Goal: Task Accomplishment & Management: Complete application form

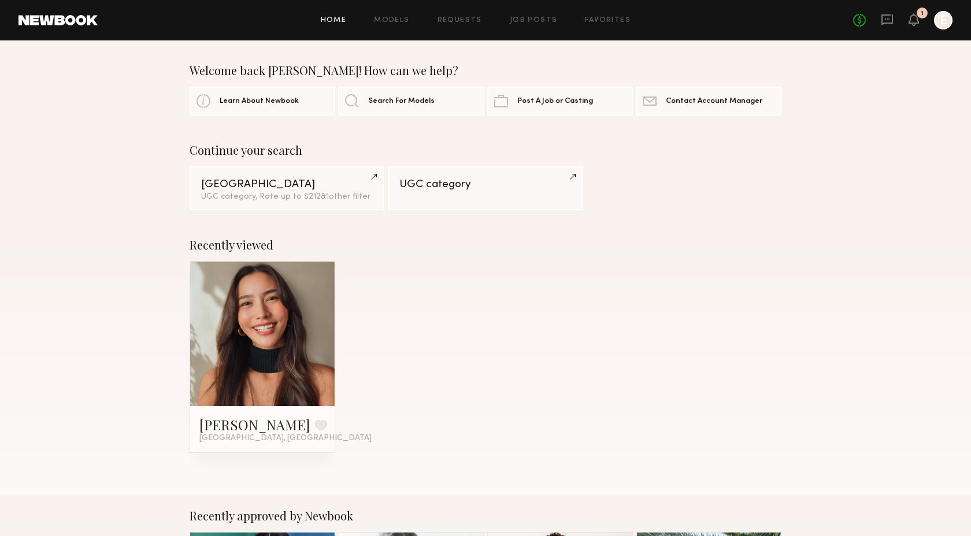
click at [525, 13] on div "Home Models Requests Job Posts Favorites Sign Out No fees up to $5,000 1 E" at bounding box center [525, 20] width 854 height 18
click at [529, 20] on link "Job Posts" at bounding box center [534, 21] width 48 height 8
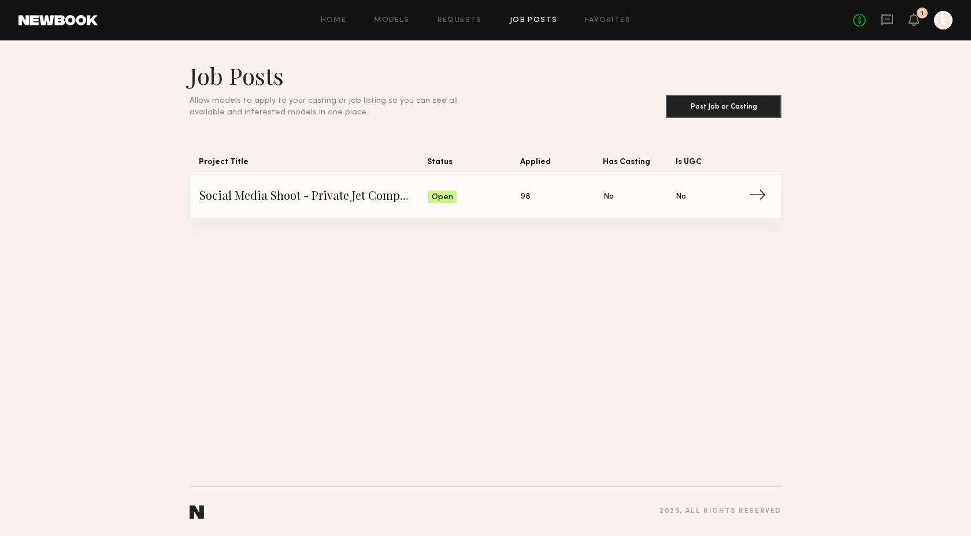
click at [290, 194] on span "Social Media Shoot - Private Jet Company" at bounding box center [313, 196] width 229 height 17
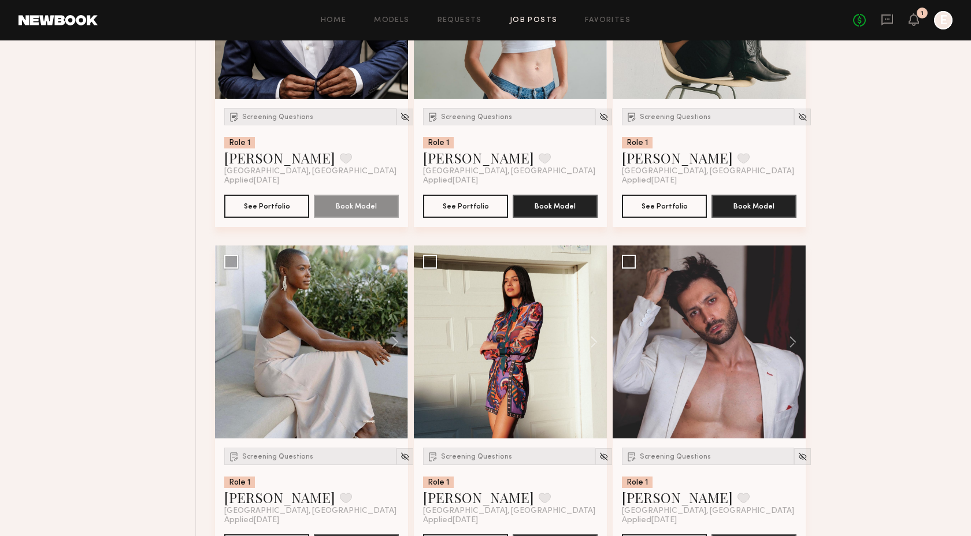
scroll to position [2261, 0]
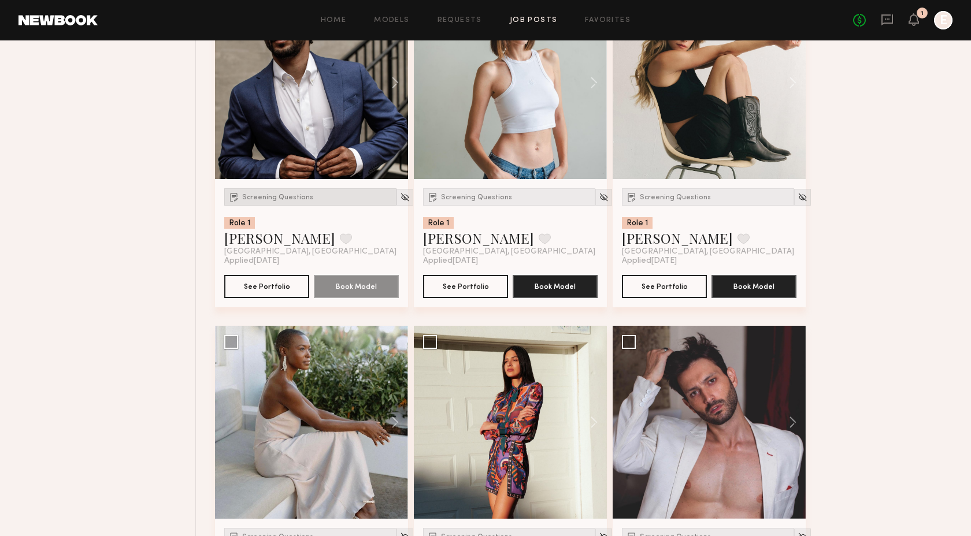
click at [289, 198] on span "Screening Questions" at bounding box center [277, 197] width 71 height 7
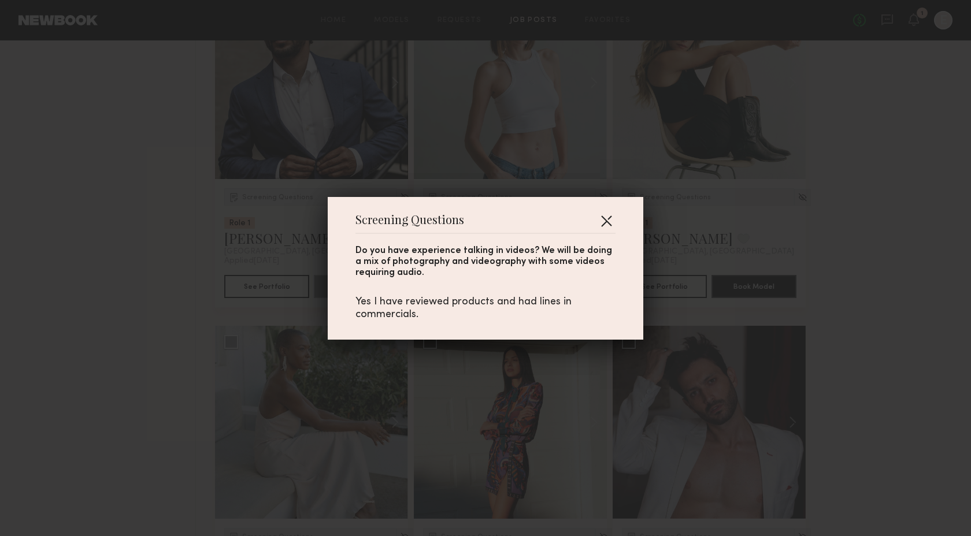
click at [602, 222] on button "button" at bounding box center [606, 220] width 18 height 18
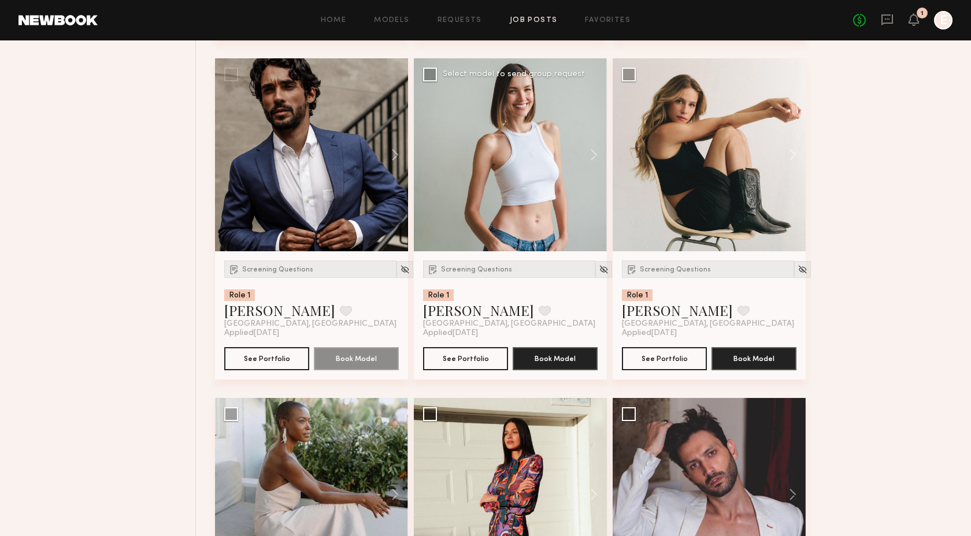
scroll to position [2138, 0]
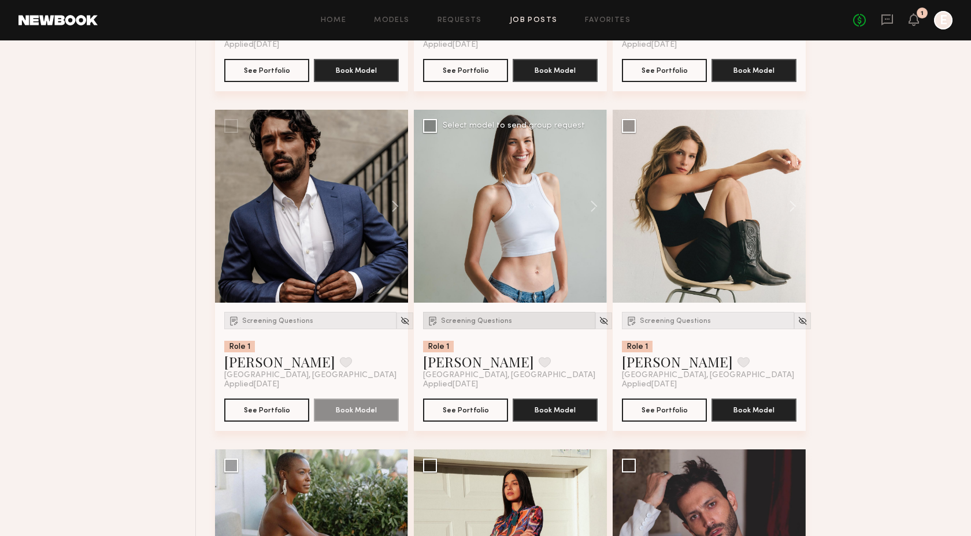
click at [482, 319] on div "Screening Questions" at bounding box center [509, 320] width 172 height 17
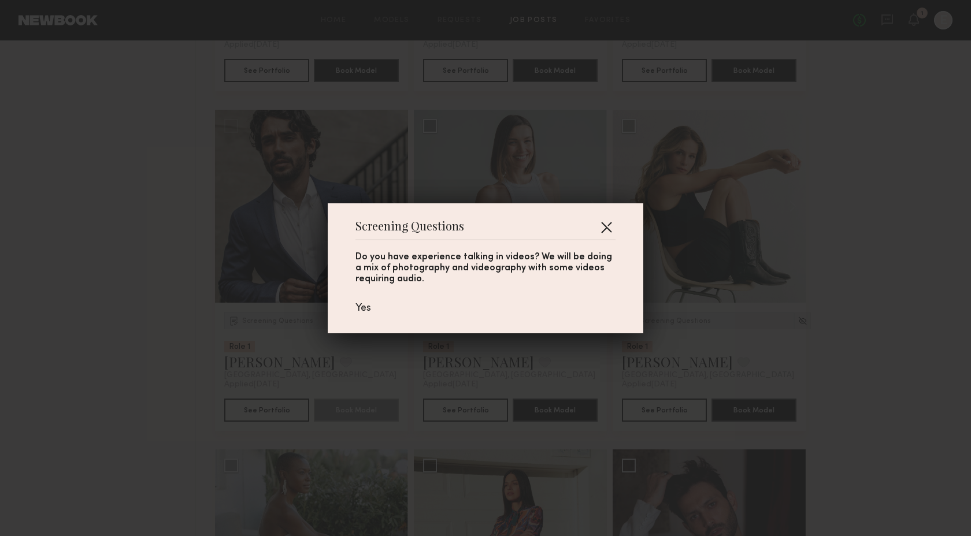
click at [606, 229] on button "button" at bounding box center [606, 227] width 18 height 18
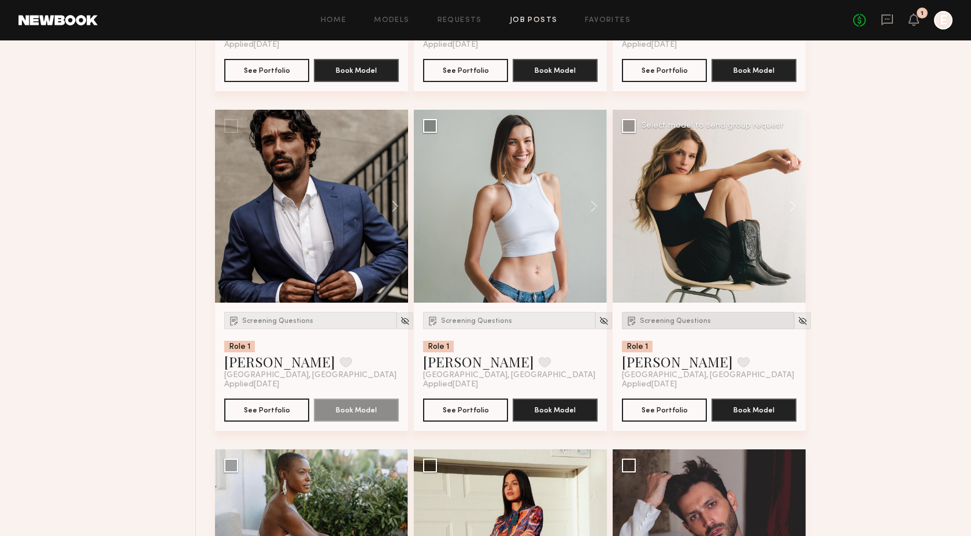
click at [678, 329] on div "Screening Questions" at bounding box center [708, 320] width 172 height 17
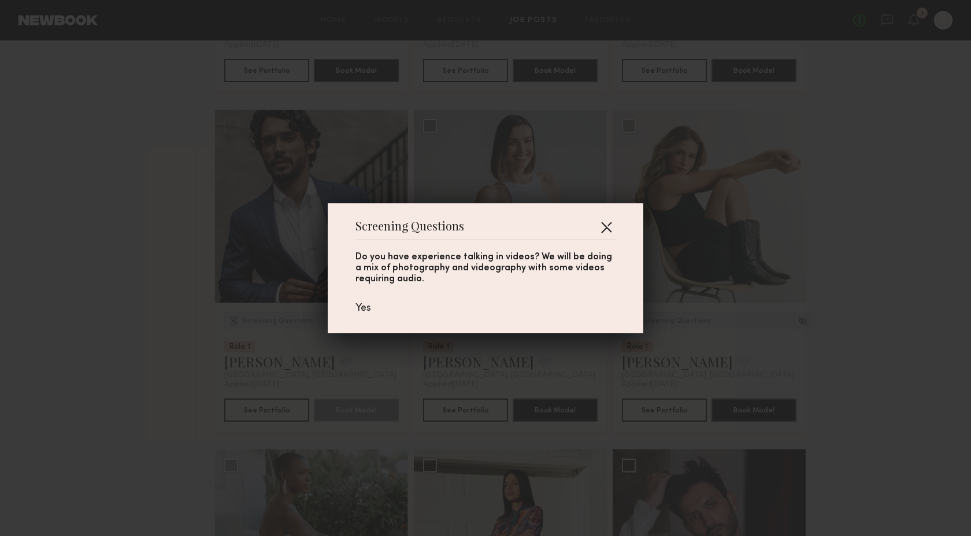
click at [607, 228] on button "button" at bounding box center [606, 227] width 18 height 18
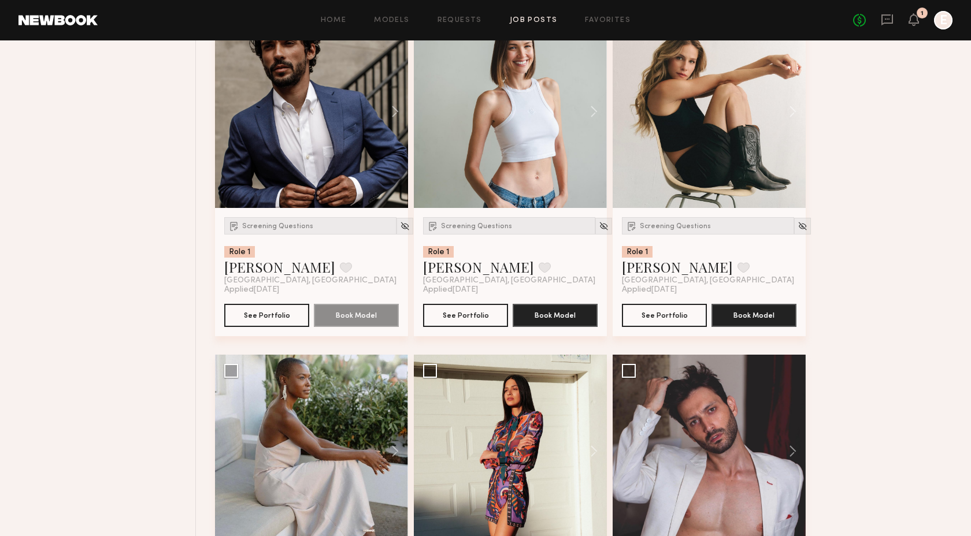
scroll to position [2514, 0]
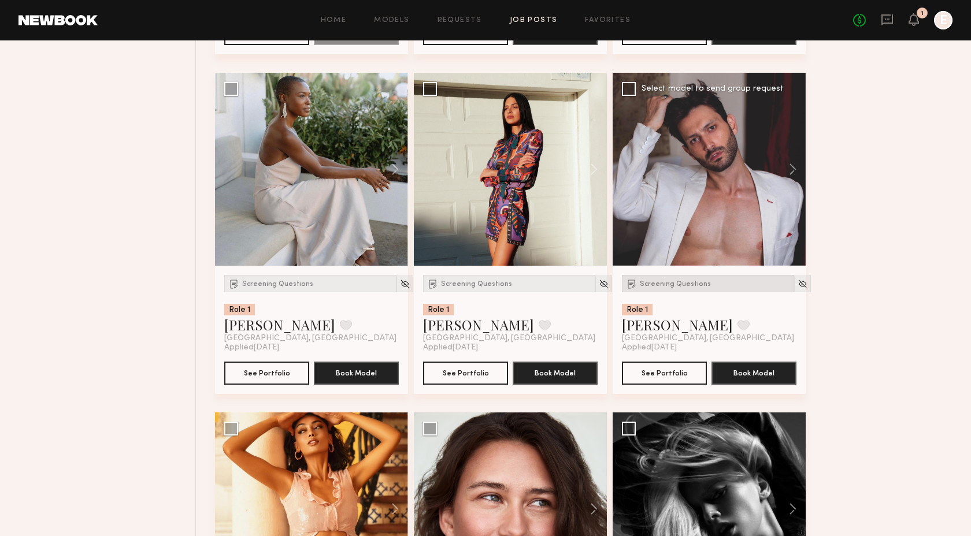
click at [667, 280] on div "Screening Questions" at bounding box center [708, 283] width 172 height 17
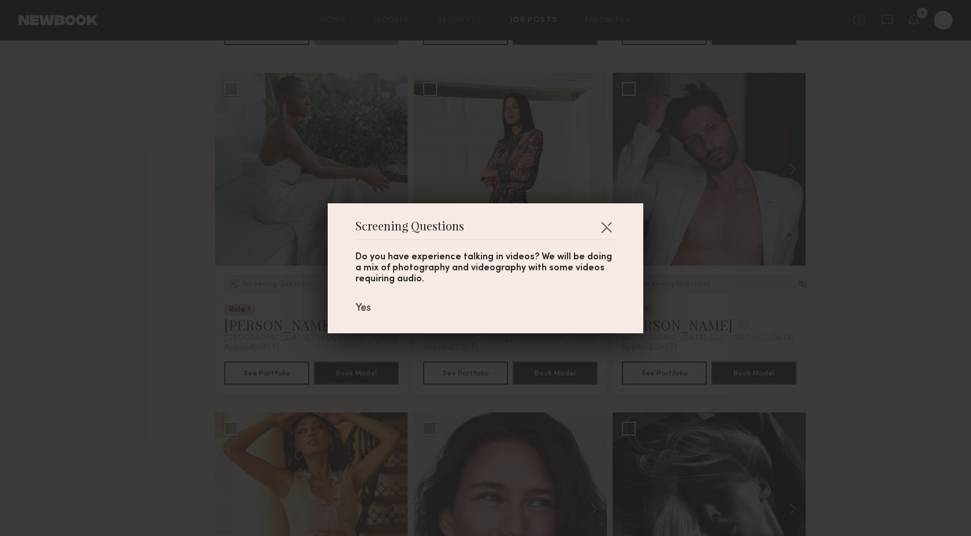
click at [616, 231] on div "Screening Questions Do you have experience talking in videos? We will be doing …" at bounding box center [485, 268] width 315 height 130
click at [615, 229] on button "button" at bounding box center [606, 227] width 18 height 18
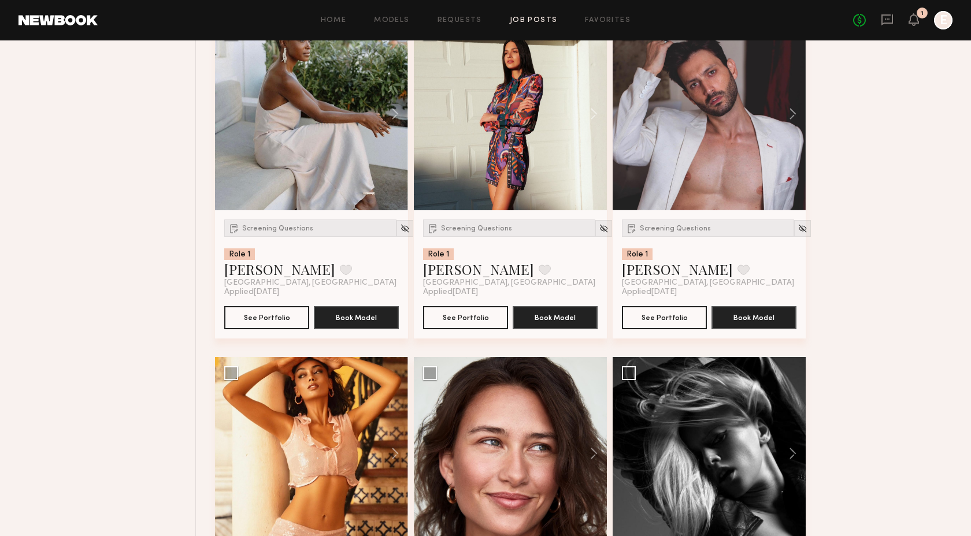
scroll to position [2559, 0]
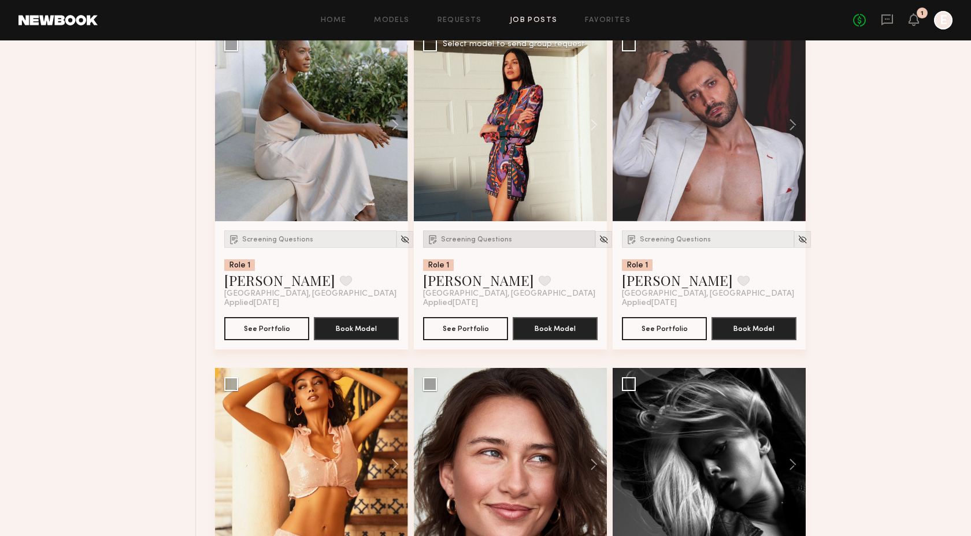
click at [466, 243] on span "Screening Questions" at bounding box center [476, 239] width 71 height 7
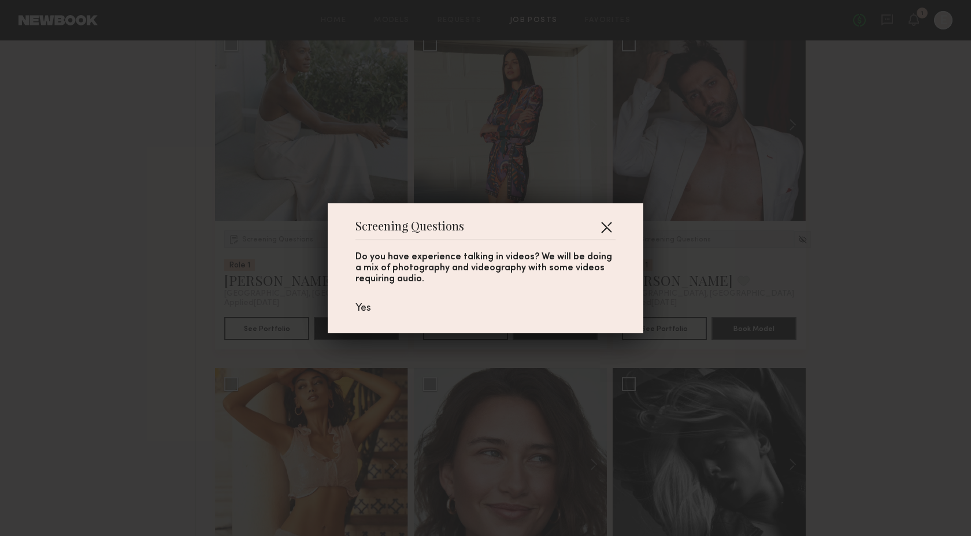
click at [612, 226] on button "button" at bounding box center [606, 227] width 18 height 18
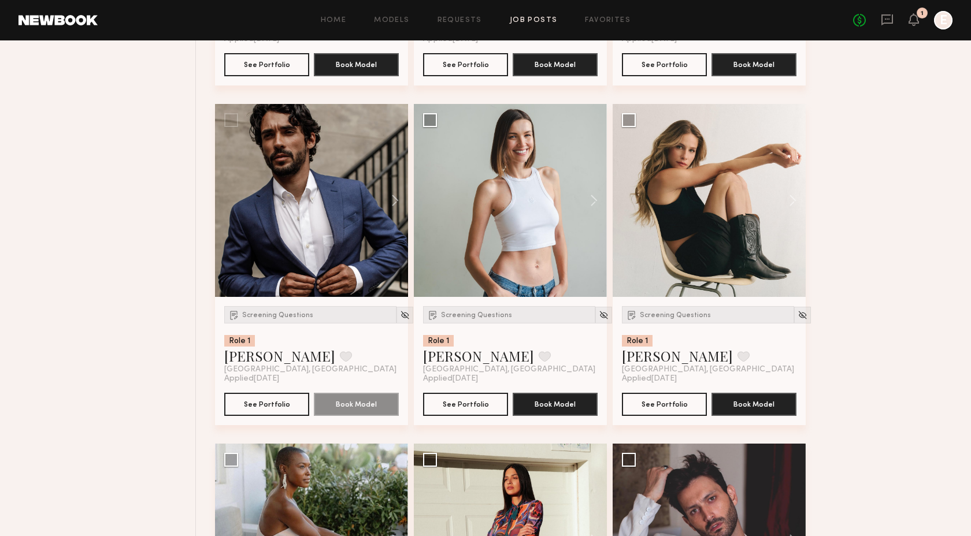
scroll to position [2145, 0]
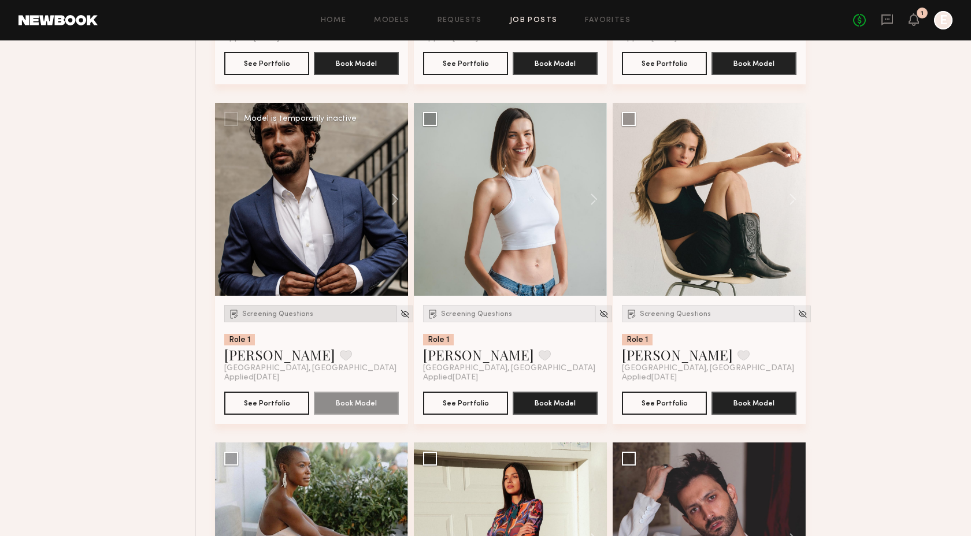
click at [276, 321] on div "Screening Questions" at bounding box center [310, 313] width 172 height 17
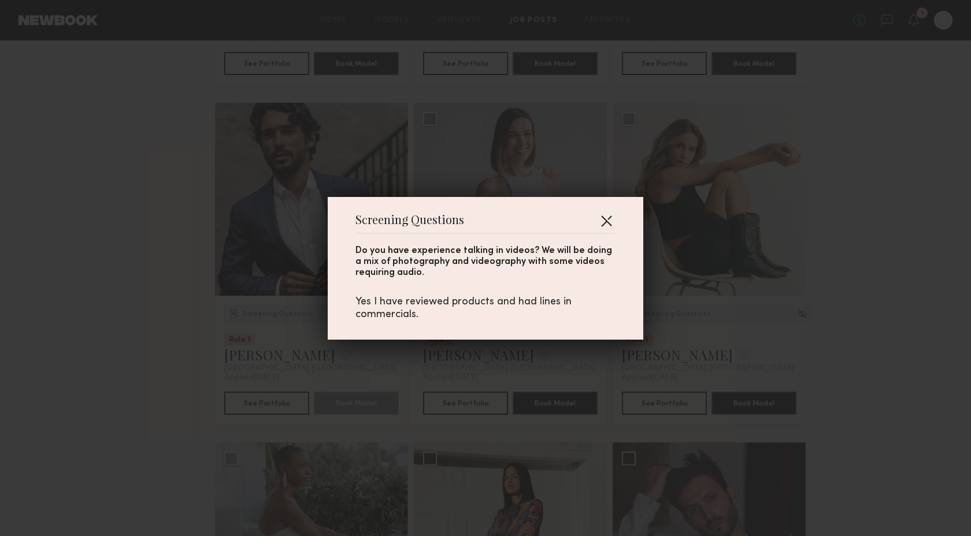
click at [604, 221] on button "button" at bounding box center [606, 220] width 18 height 18
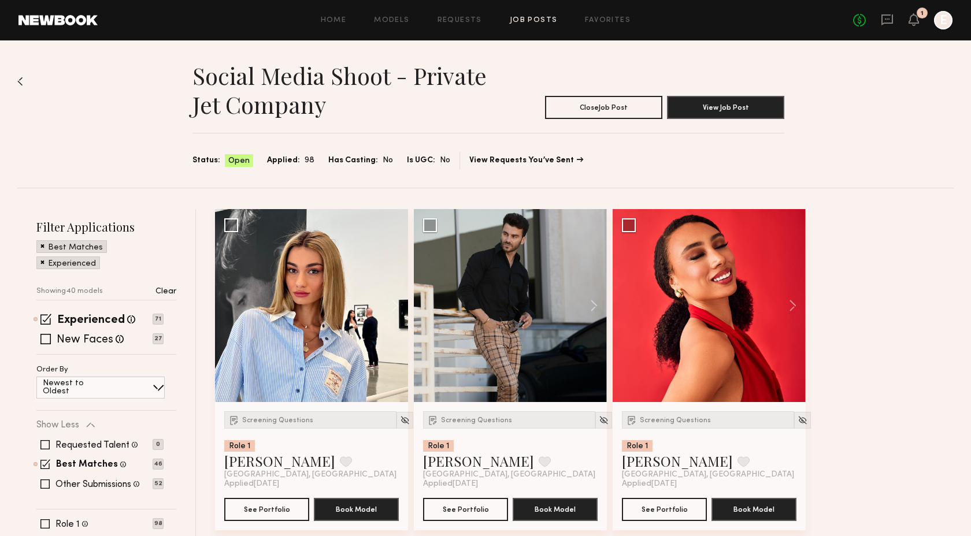
scroll to position [4, 0]
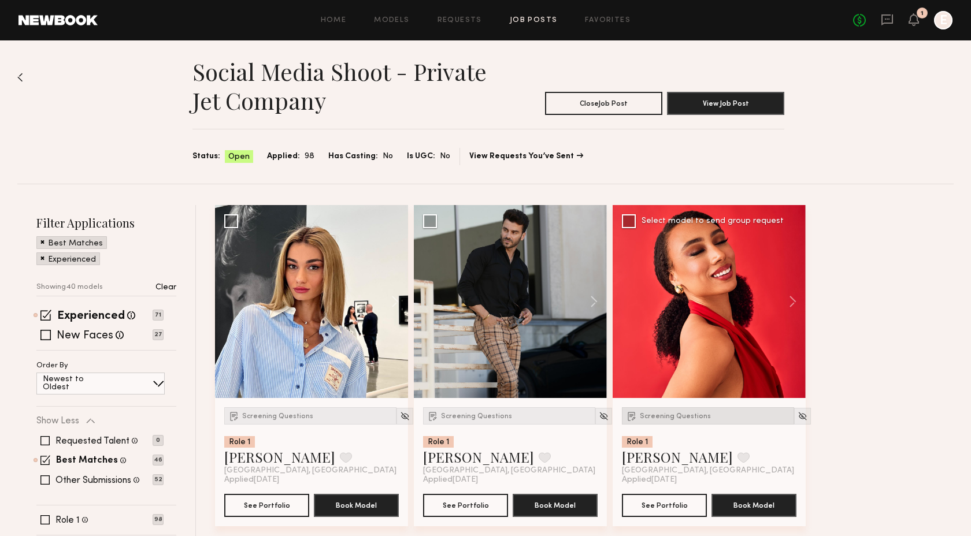
click at [652, 418] on span "Screening Questions" at bounding box center [675, 416] width 71 height 7
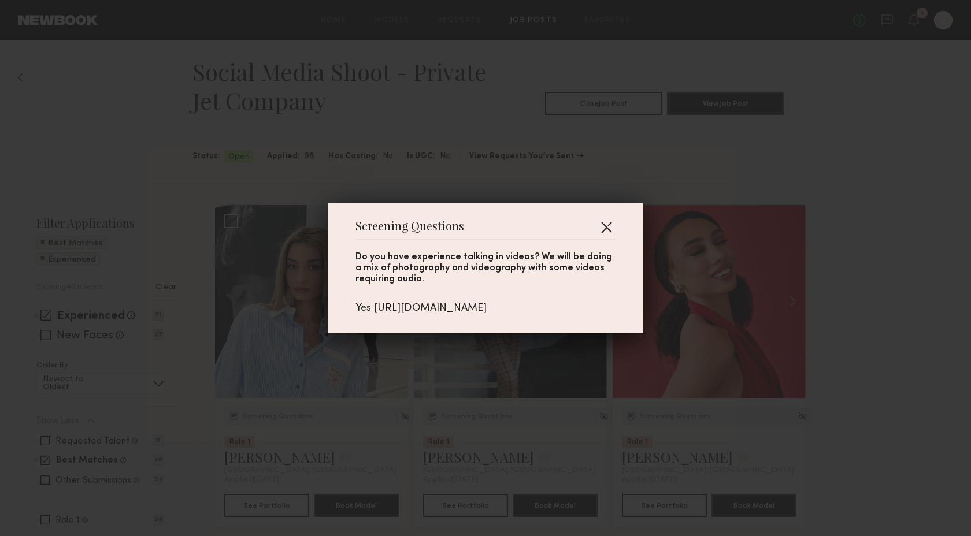
click at [603, 224] on button "button" at bounding box center [606, 227] width 18 height 18
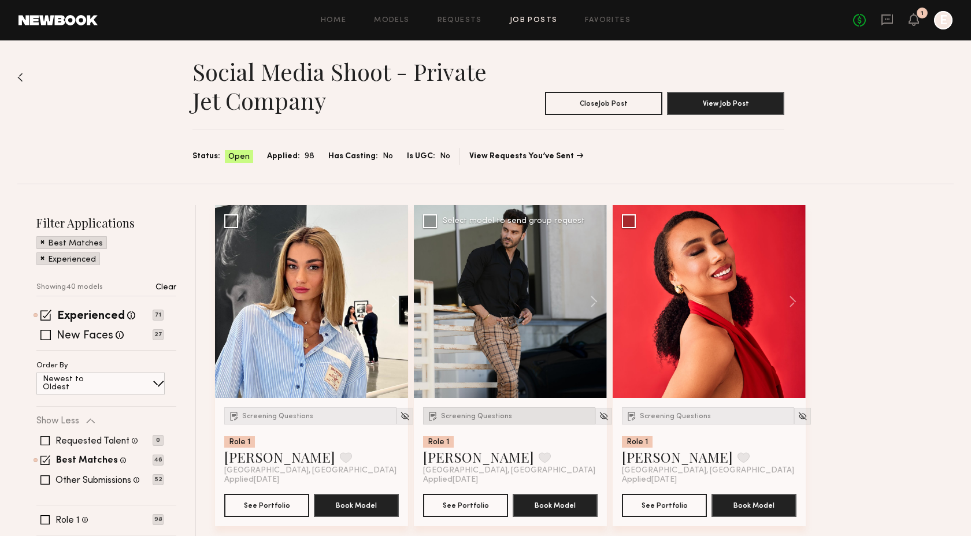
click at [477, 417] on span "Screening Questions" at bounding box center [476, 416] width 71 height 7
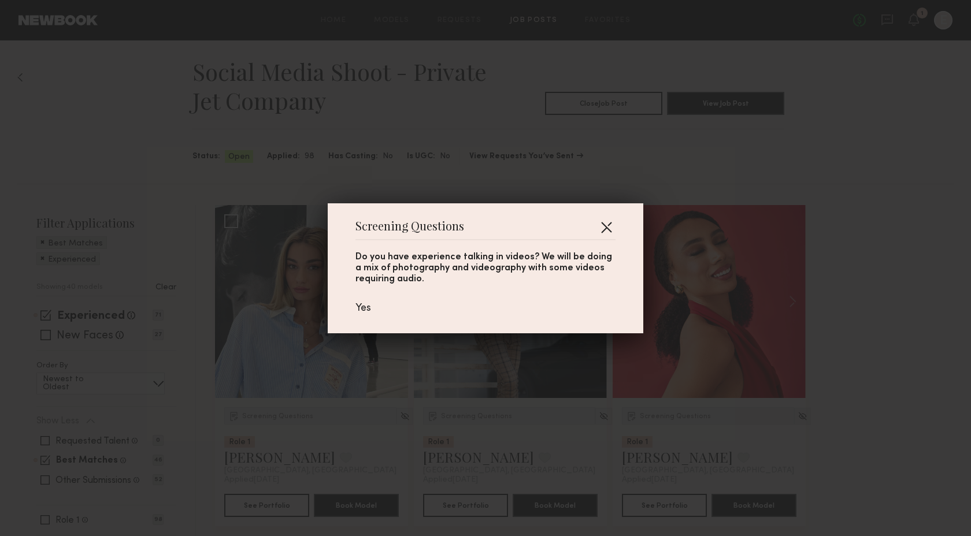
click at [609, 227] on button "button" at bounding box center [606, 227] width 18 height 18
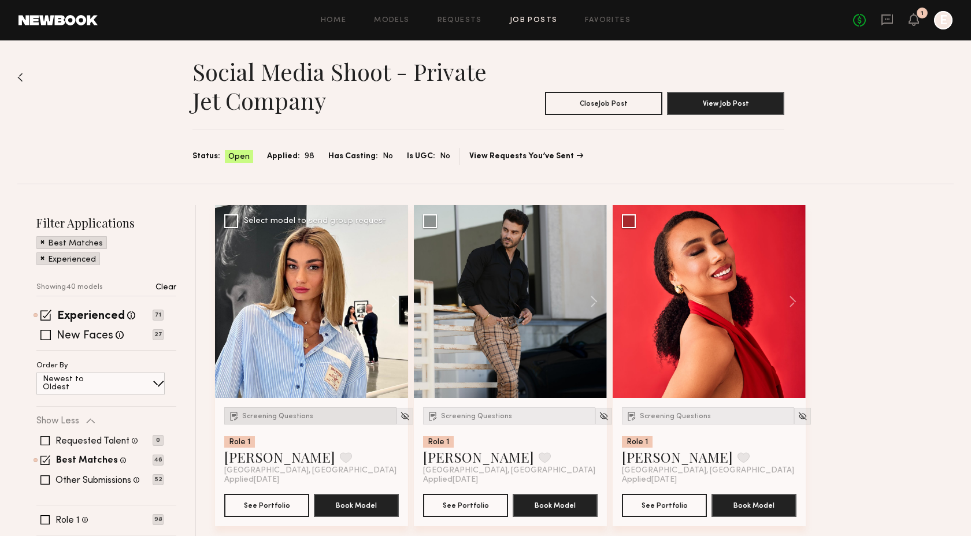
click at [289, 419] on span "Screening Questions" at bounding box center [277, 416] width 71 height 7
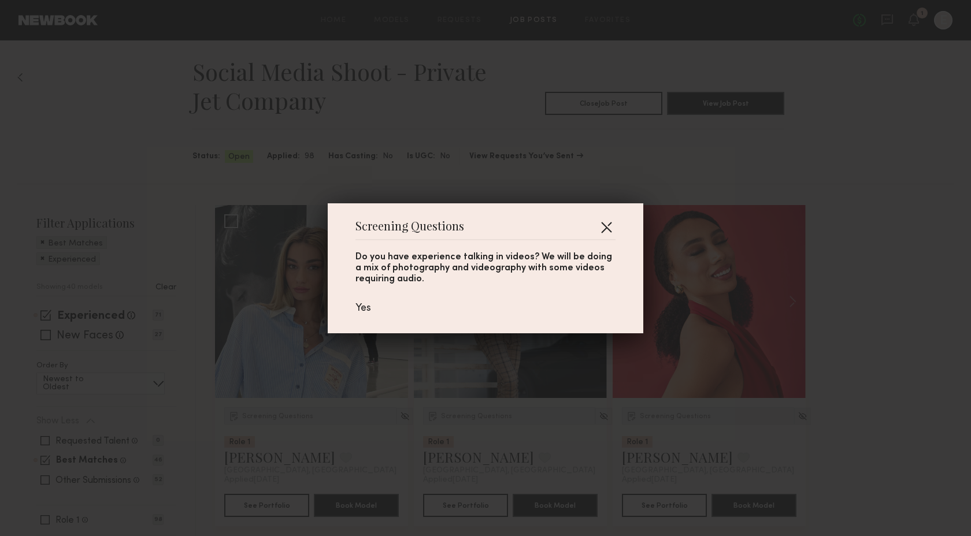
click at [611, 226] on button "button" at bounding box center [606, 227] width 18 height 18
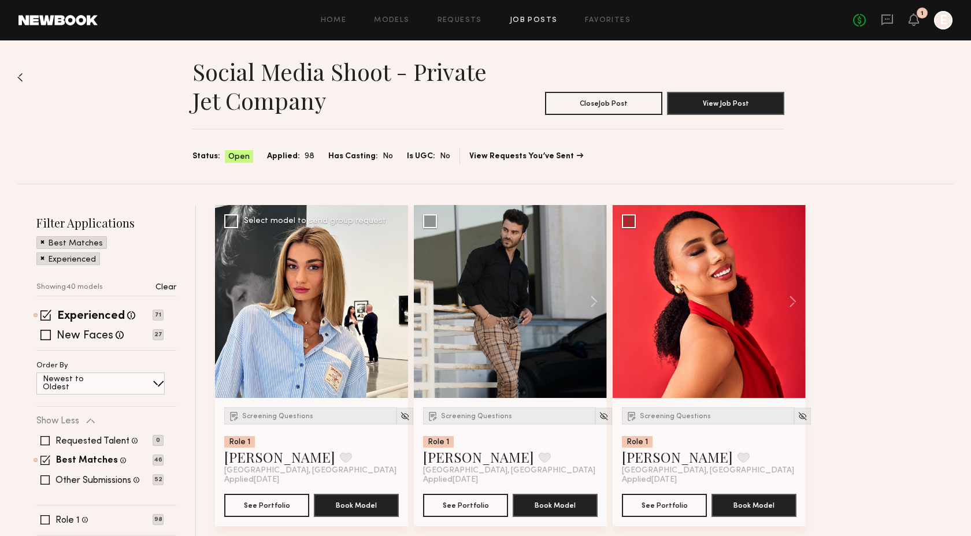
click at [344, 324] on div at bounding box center [311, 301] width 193 height 193
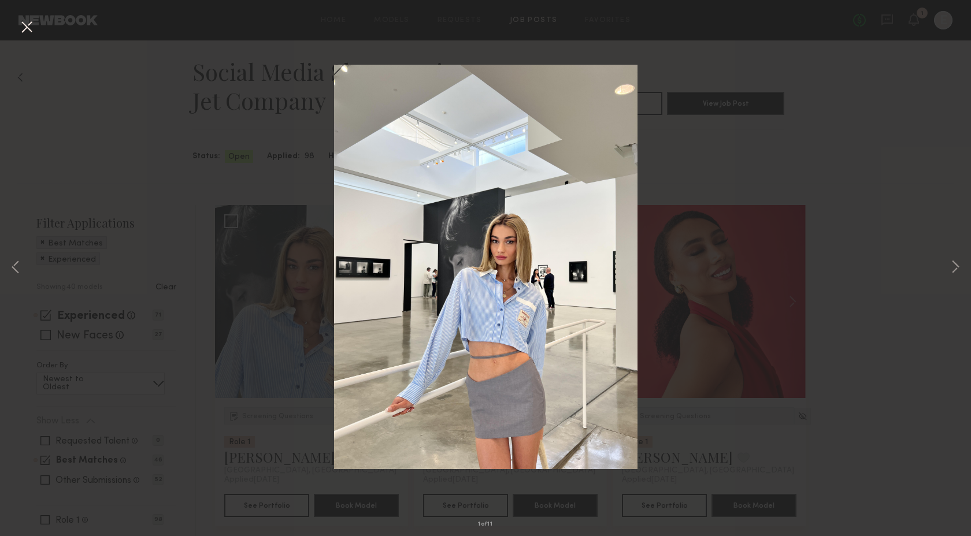
click at [226, 322] on div "1 of 11" at bounding box center [485, 268] width 971 height 536
click at [761, 143] on div "1 of 11" at bounding box center [485, 268] width 971 height 536
click at [31, 27] on button at bounding box center [26, 27] width 18 height 21
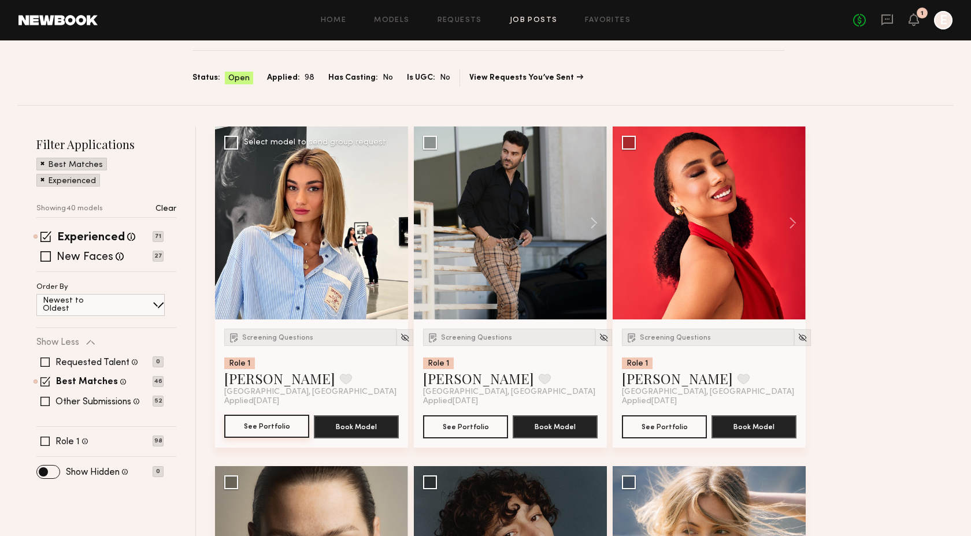
scroll to position [88, 0]
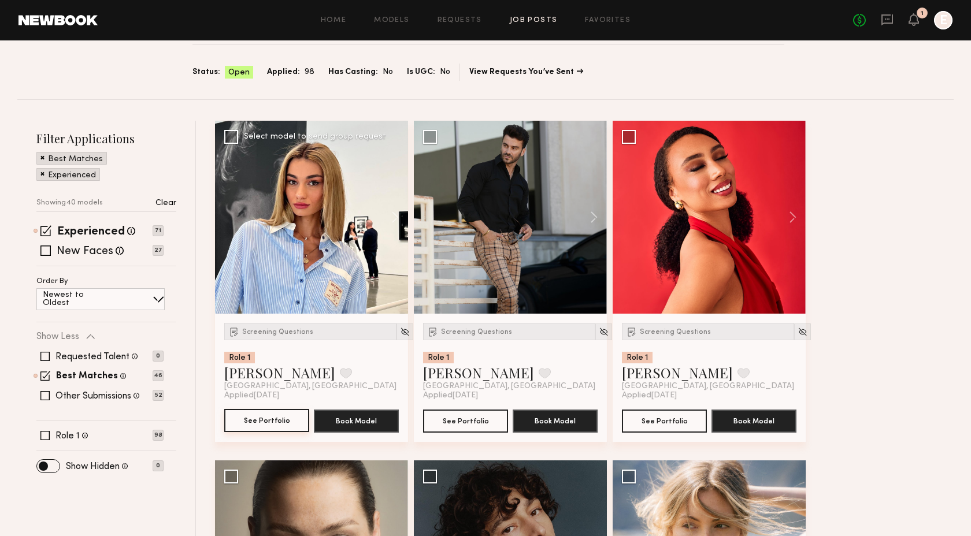
click at [271, 423] on button "See Portfolio" at bounding box center [266, 420] width 85 height 23
click at [334, 94] on div "Social Media Shoot - Private Jet Company Close Job Post View Job Post Status: O…" at bounding box center [485, 25] width 936 height 147
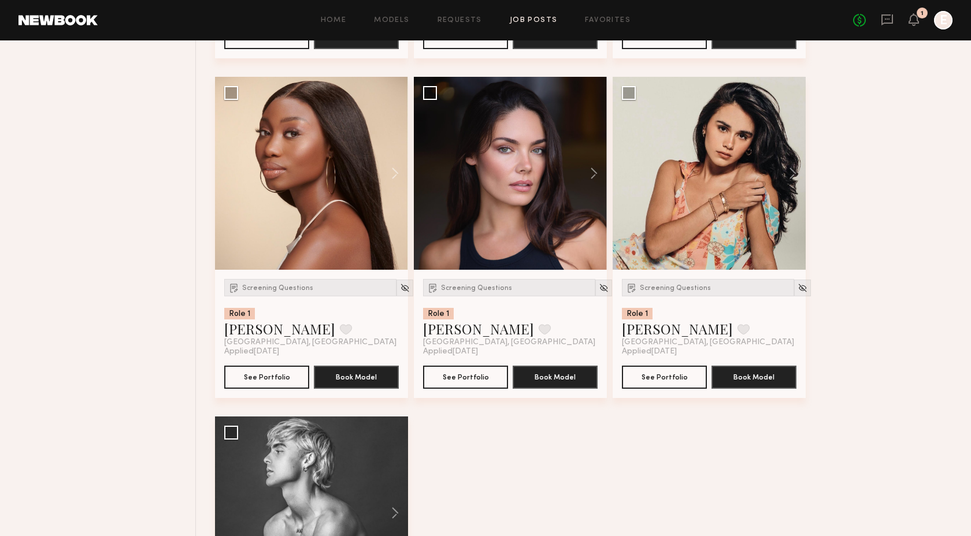
scroll to position [4127, 0]
